Goal: Answer question/provide support

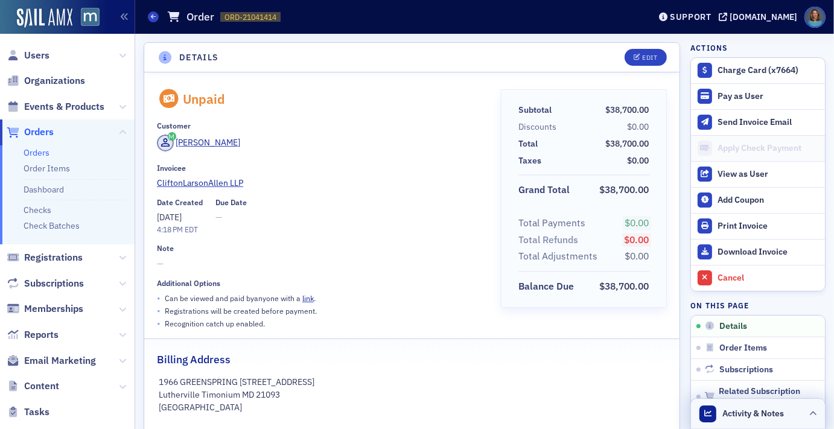
click at [750, 414] on span "Activity & Notes" at bounding box center [754, 413] width 62 height 13
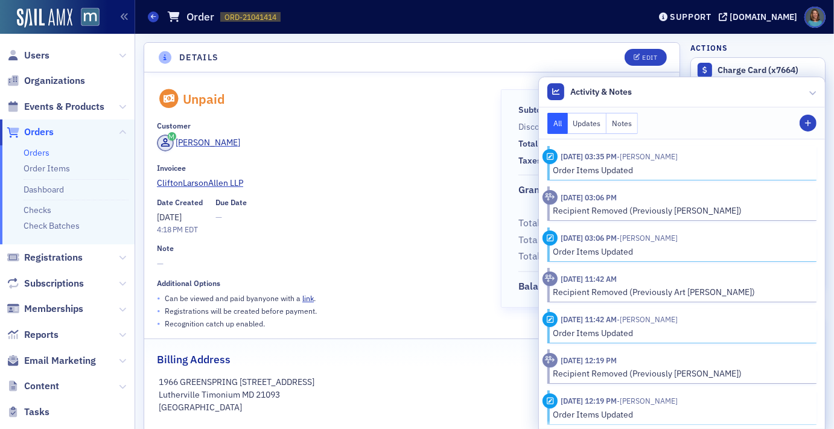
drag, startPoint x: 391, startPoint y: 153, endPoint x: 387, endPoint y: 146, distance: 7.9
click at [389, 149] on div "[PERSON_NAME]" at bounding box center [320, 145] width 327 height 21
click at [711, 19] on div "Support" at bounding box center [691, 16] width 42 height 11
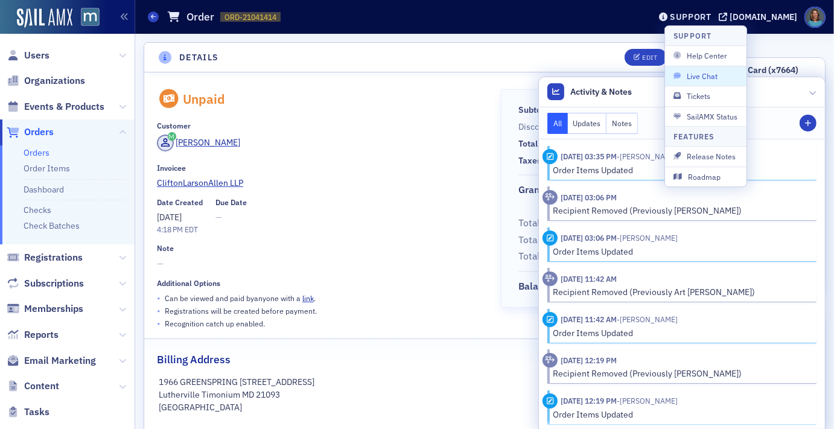
click at [714, 71] on span "Live Chat" at bounding box center [705, 76] width 65 height 11
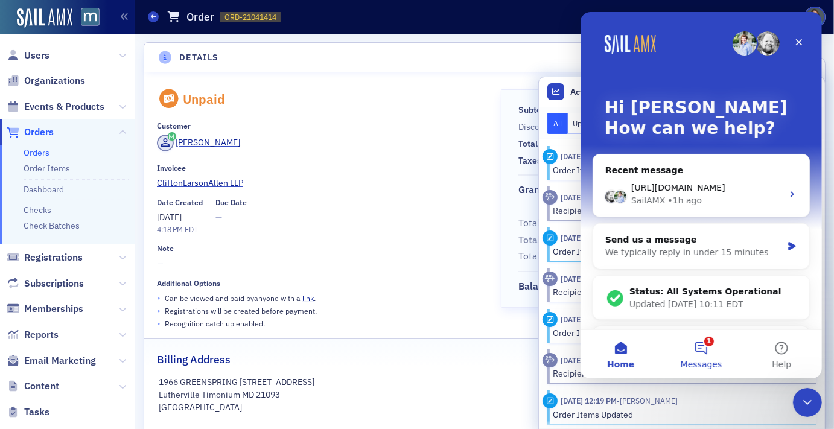
click at [705, 349] on button "1 Messages" at bounding box center [700, 354] width 80 height 48
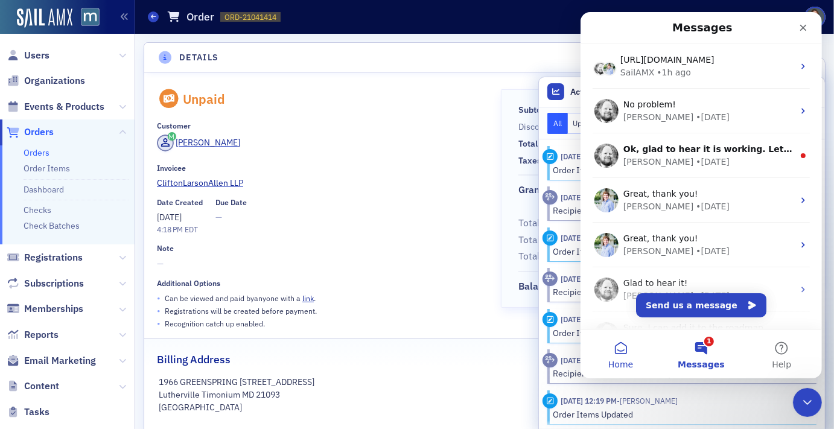
click at [628, 355] on button "Home" at bounding box center [620, 354] width 80 height 48
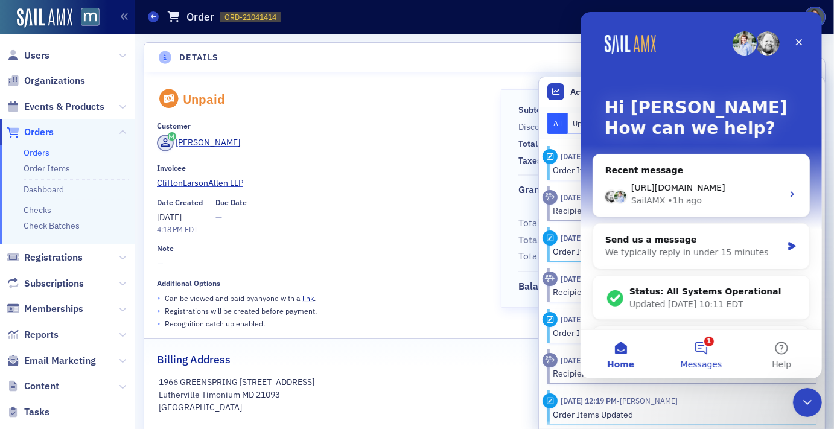
click at [704, 346] on button "1 Messages" at bounding box center [700, 354] width 80 height 48
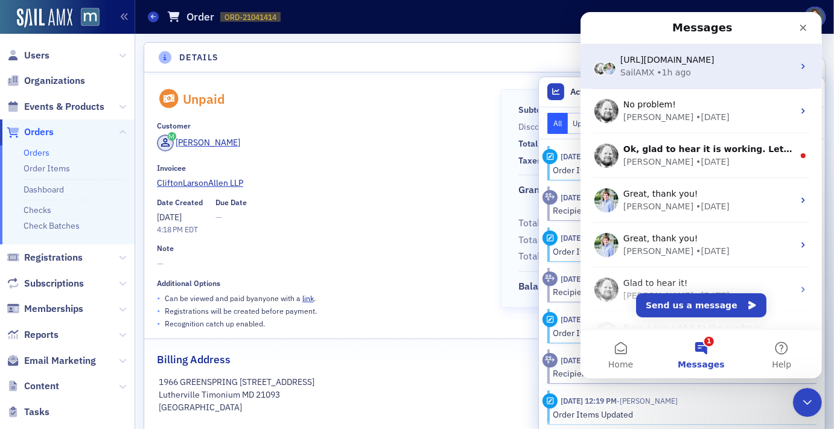
click at [798, 63] on icon "Intercom messenger" at bounding box center [803, 67] width 10 height 10
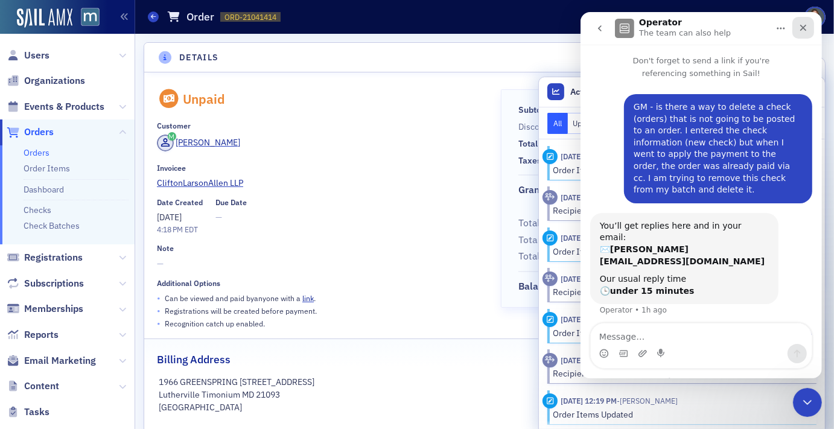
click at [802, 27] on icon "Close" at bounding box center [802, 28] width 7 height 7
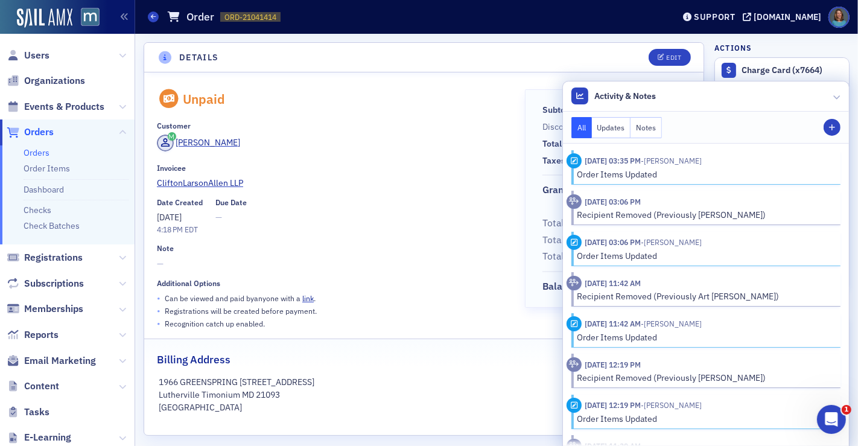
scroll to position [1, 0]
